Goal: Navigation & Orientation: Go to known website

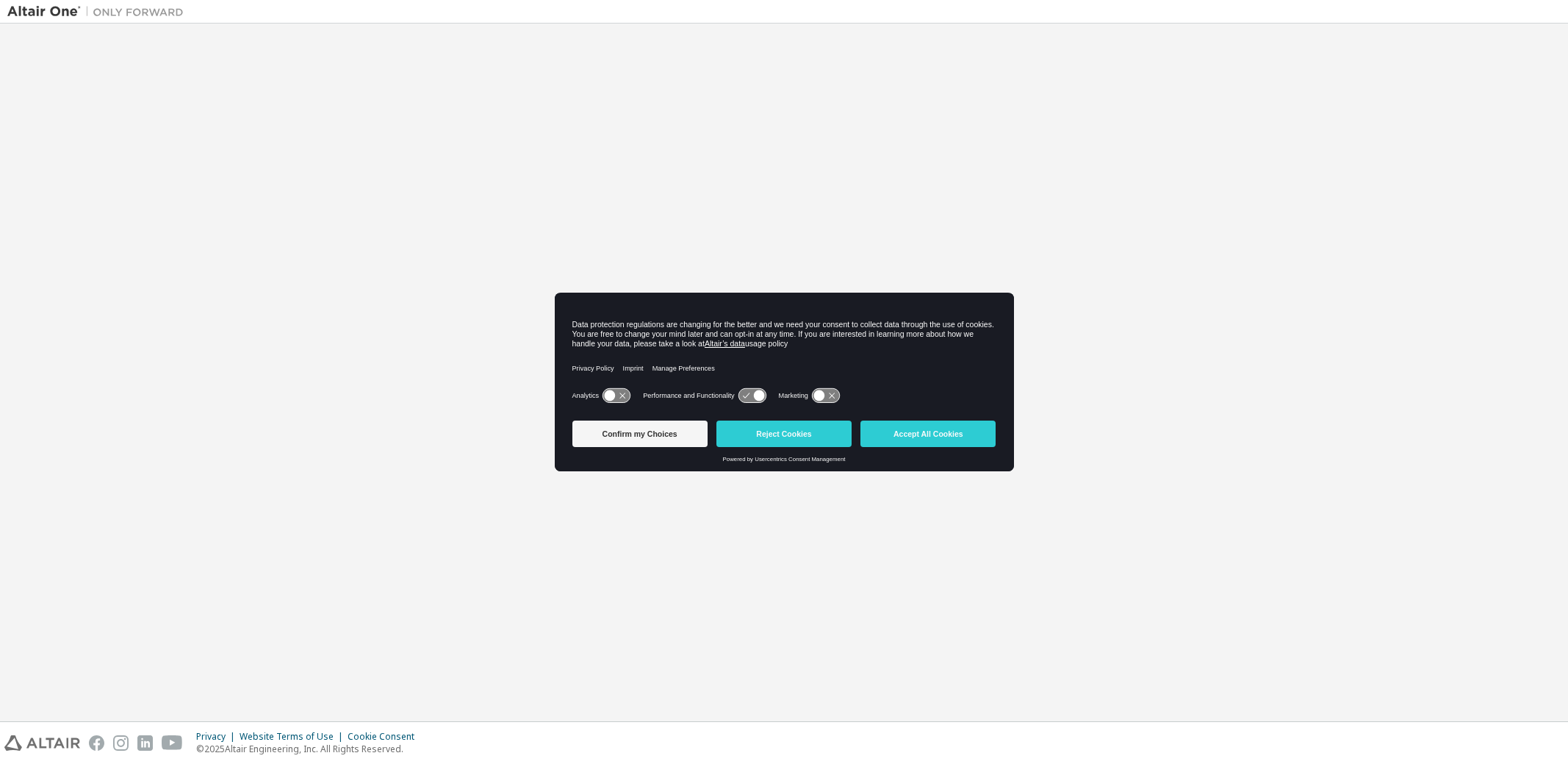
click at [743, 393] on icon at bounding box center [752, 396] width 27 height 14
click at [749, 394] on icon at bounding box center [747, 396] width 7 height 5
click at [750, 394] on icon at bounding box center [752, 396] width 27 height 14
click at [750, 395] on icon at bounding box center [752, 396] width 27 height 14
click at [647, 439] on button "Confirm my Choices" at bounding box center [640, 433] width 135 height 26
